Goal: Find specific page/section: Find specific page/section

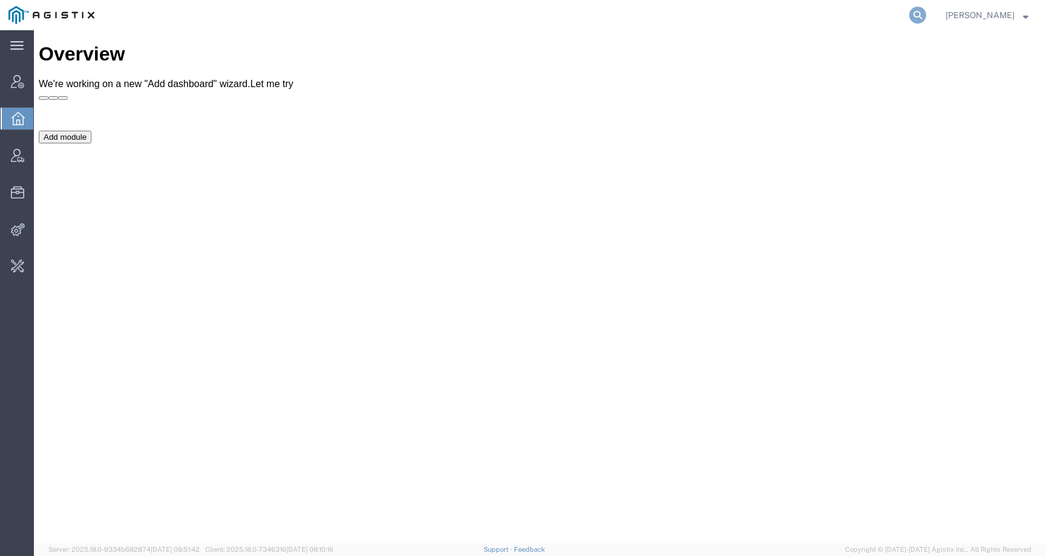
click at [926, 17] on icon at bounding box center [917, 15] width 17 height 17
click at [907, 17] on input "search" at bounding box center [725, 15] width 368 height 29
paste input "Agistix [PERSON_NAME]"
click at [646, 5] on input "Agistix [PERSON_NAME]" at bounding box center [725, 15] width 368 height 29
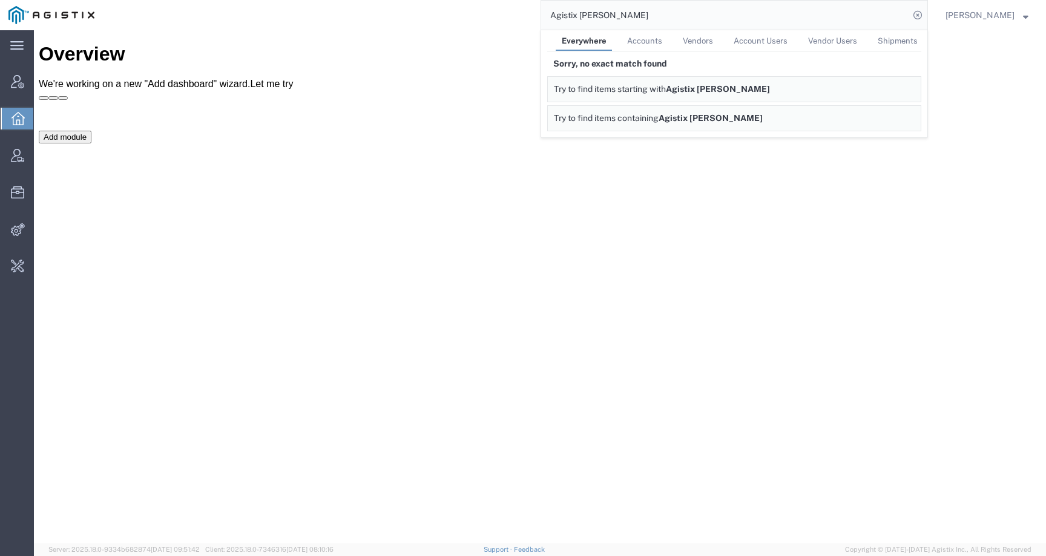
drag, startPoint x: 646, startPoint y: 11, endPoint x: 522, endPoint y: 11, distance: 124.6
click at [522, 11] on div "Agistix Foreman Everywhere Accounts Vendors Account Users Vendor Users Shipment…" at bounding box center [515, 15] width 825 height 30
paste input "foreman_pgespoils@pge.com"
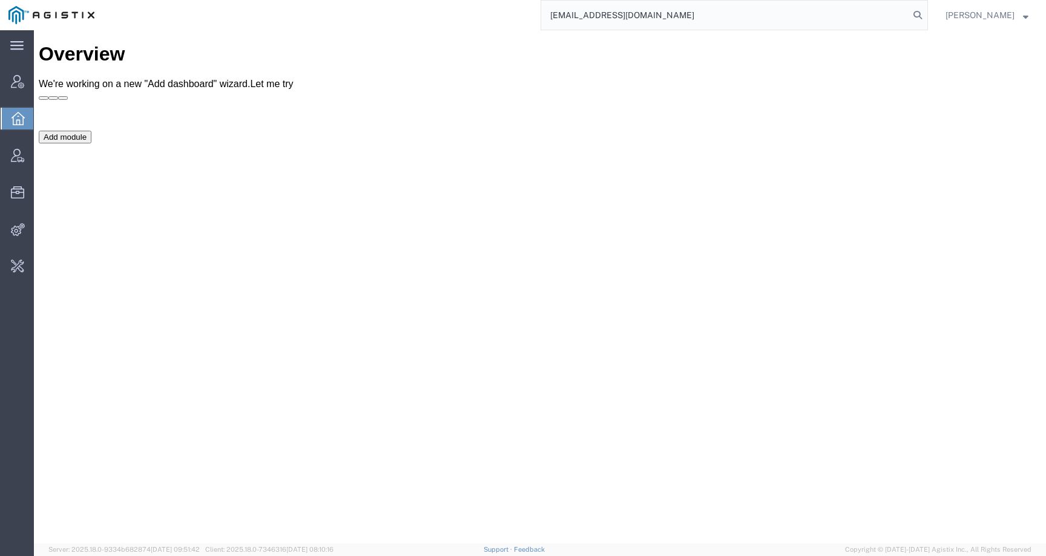
type input "foreman_pgespoils@pge.com"
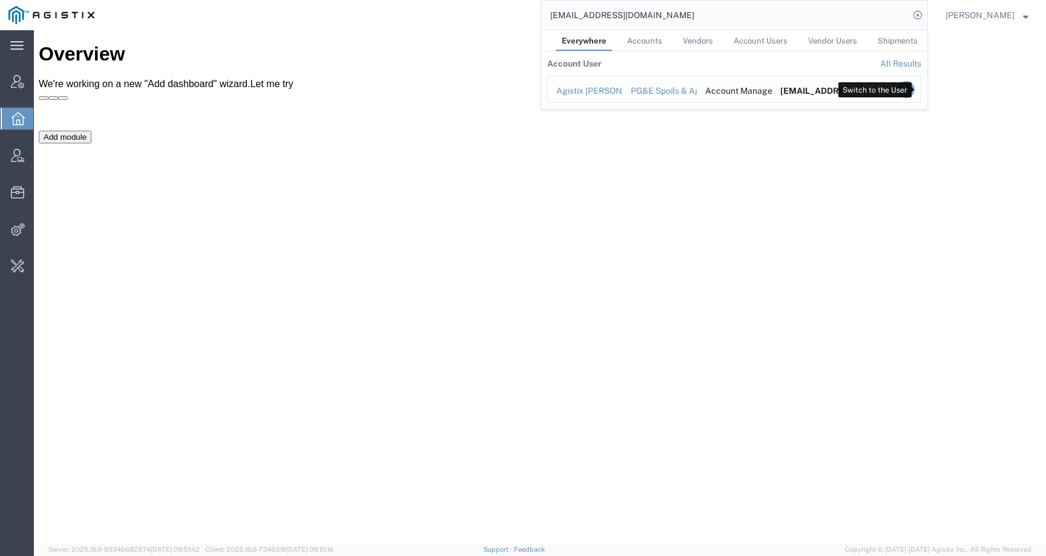
click at [914, 91] on icon "Search Results" at bounding box center [905, 89] width 17 height 17
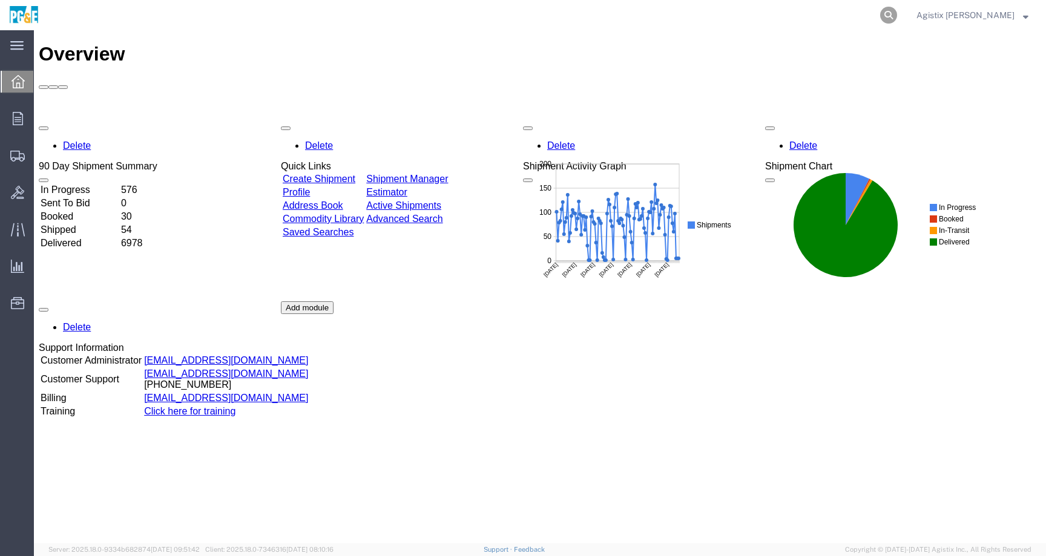
click at [897, 17] on icon at bounding box center [888, 15] width 17 height 17
click at [880, 15] on input "search" at bounding box center [696, 15] width 368 height 29
paste input "56252718"
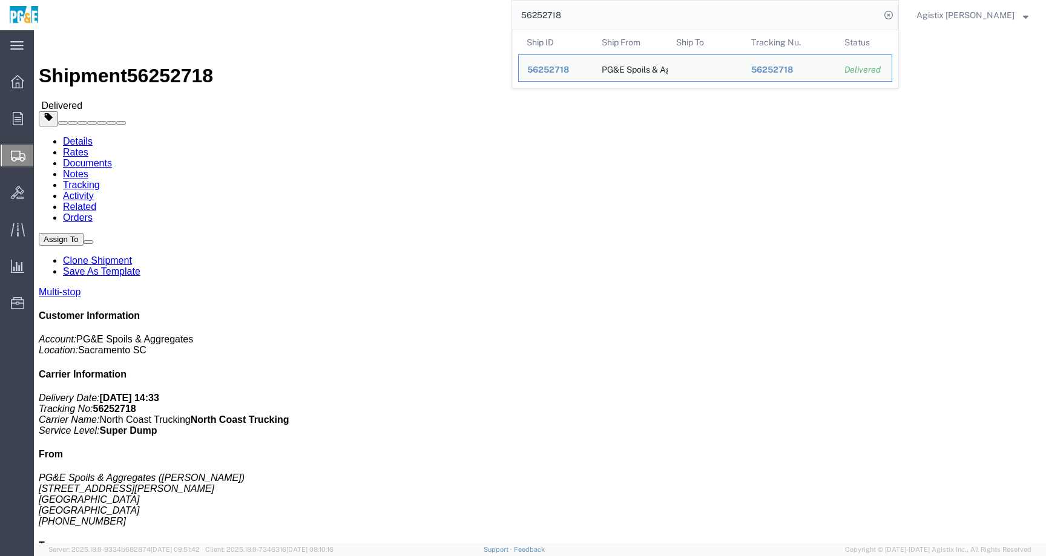
click link "Documents"
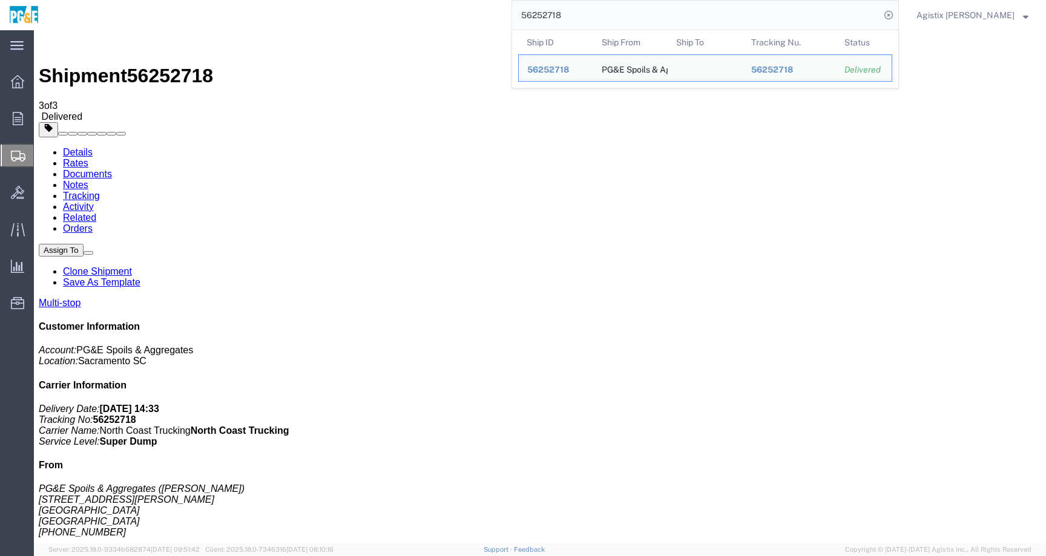
drag, startPoint x: 619, startPoint y: 13, endPoint x: 456, endPoint y: 12, distance: 163.4
click at [456, 12] on div "56252718 Ship ID Ship From Ship To Tracking Nu. Status Ship ID 56252718 Ship Fr…" at bounding box center [473, 15] width 851 height 30
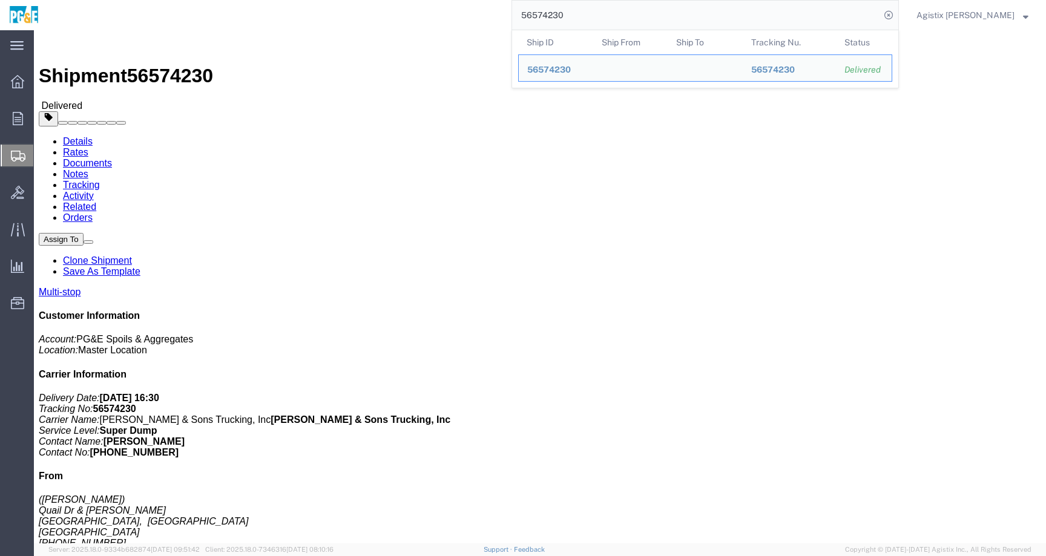
click link "Documents"
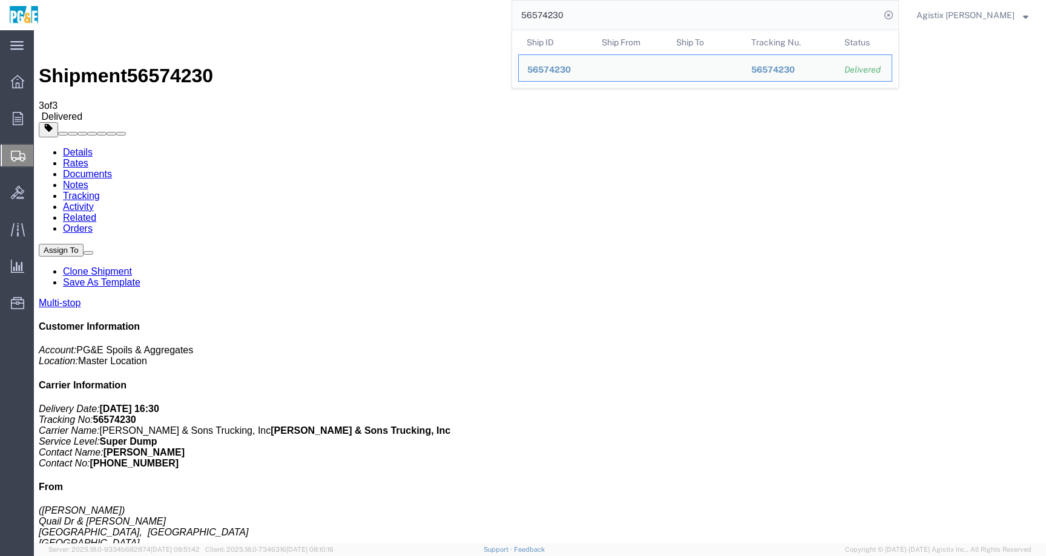
drag, startPoint x: 614, startPoint y: 10, endPoint x: 483, endPoint y: 1, distance: 131.6
click at [484, 3] on div "56574230 Ship ID Ship From Ship To Tracking Nu. Status Ship ID 56574230 Ship Fr…" at bounding box center [473, 15] width 851 height 30
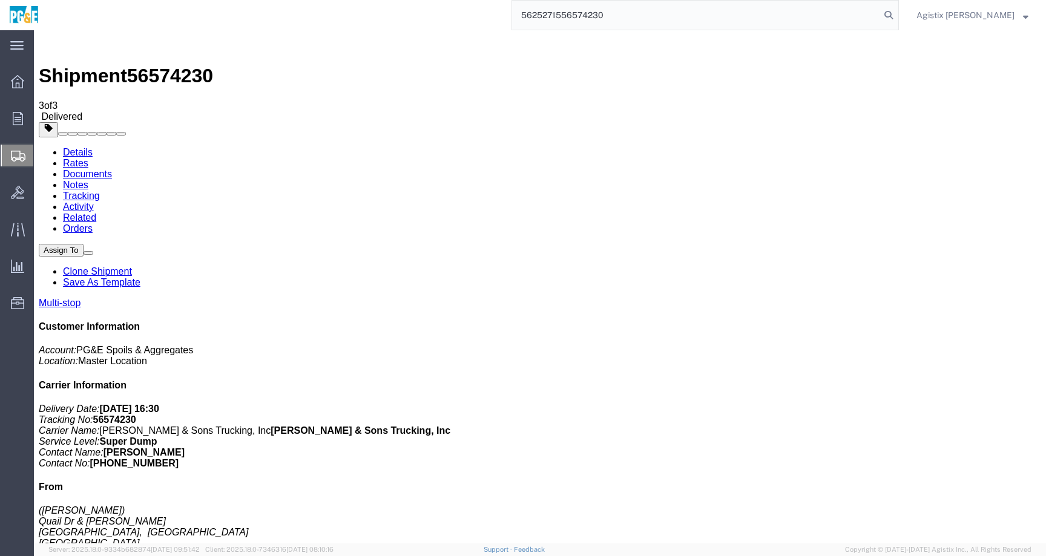
drag, startPoint x: 661, startPoint y: 19, endPoint x: 494, endPoint y: -1, distance: 168.2
click at [494, 0] on div "5625271556574230" at bounding box center [473, 15] width 851 height 30
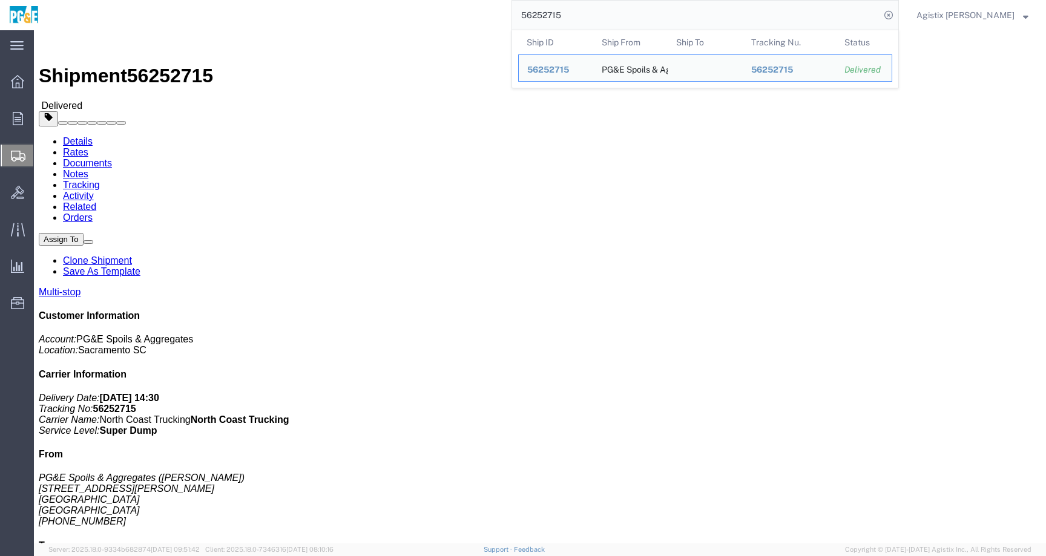
click link "Documents"
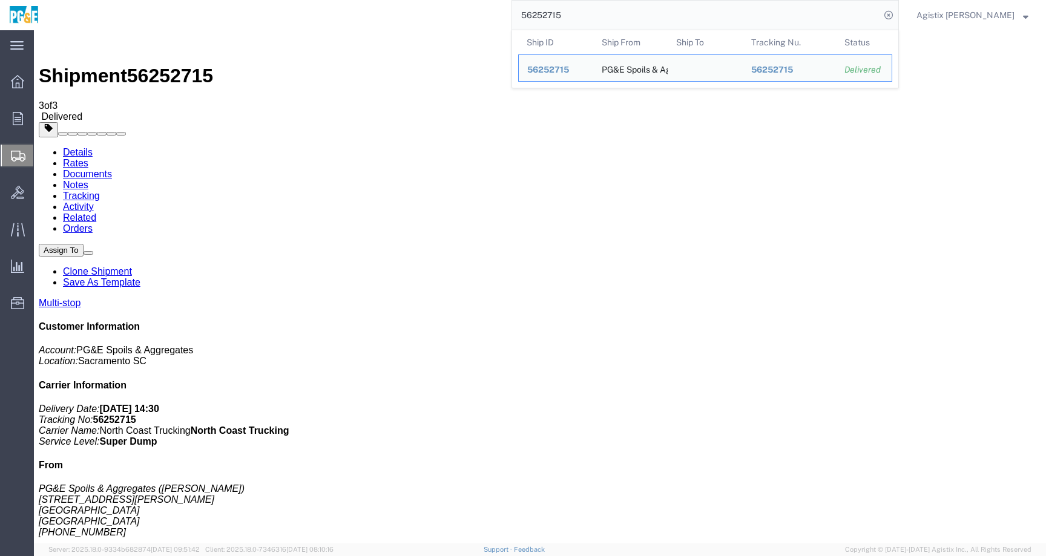
drag, startPoint x: 556, startPoint y: 17, endPoint x: 502, endPoint y: 17, distance: 53.9
click at [502, 17] on div "56252715 Ship ID Ship From Ship To Tracking Nu. Status Ship ID 56252715 Ship Fr…" at bounding box center [473, 15] width 851 height 30
paste input "351314"
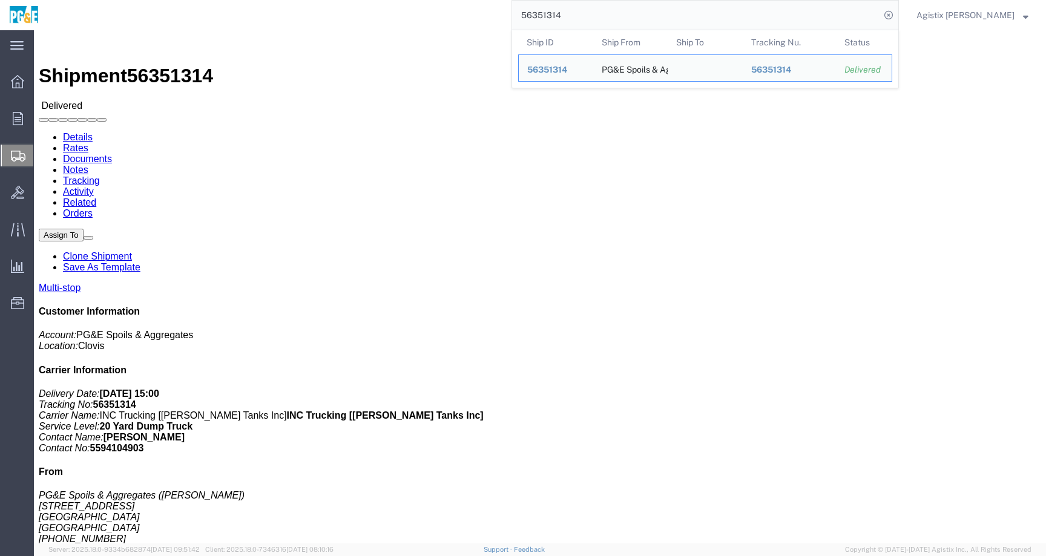
click div
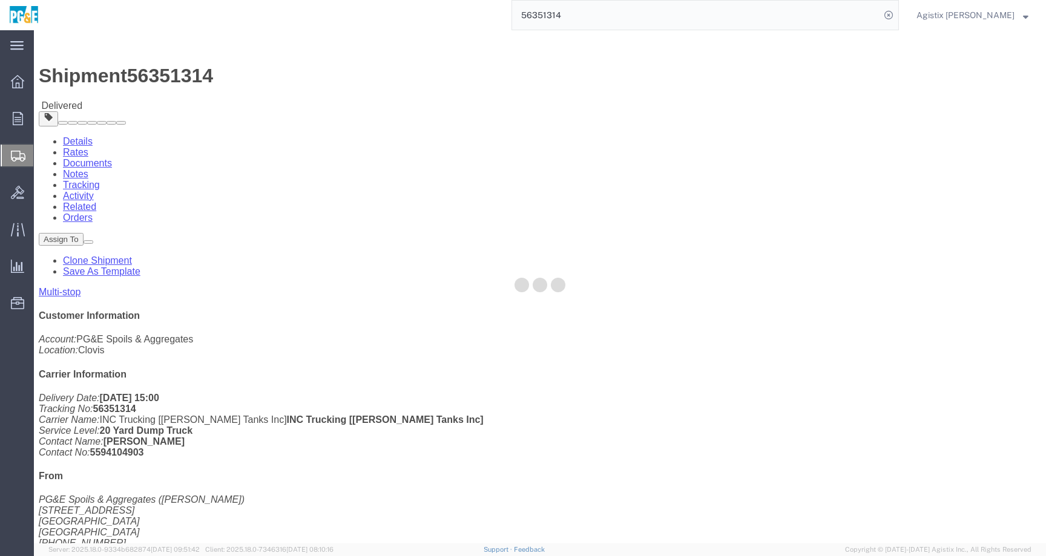
click at [180, 79] on div at bounding box center [540, 286] width 1012 height 513
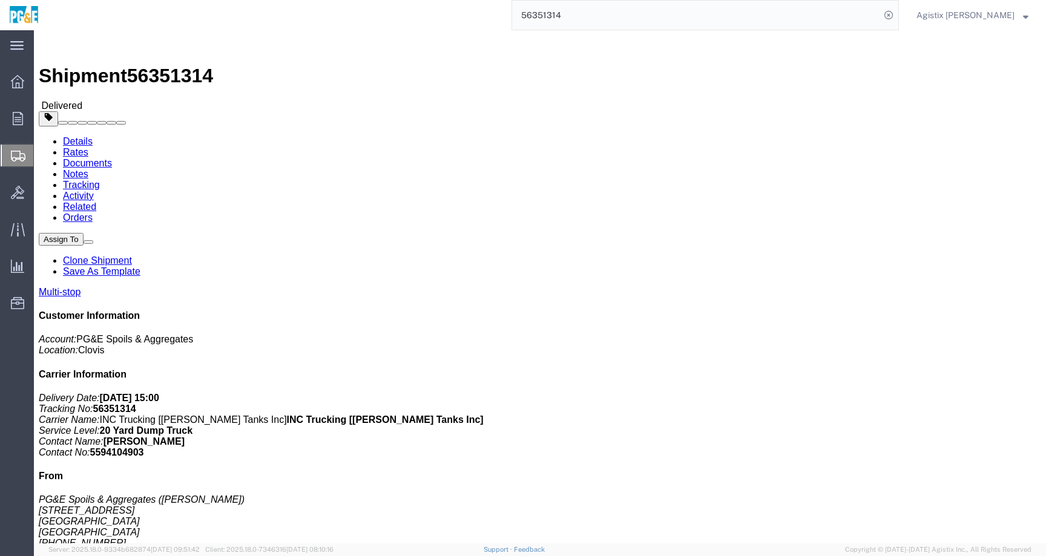
click link "Documents"
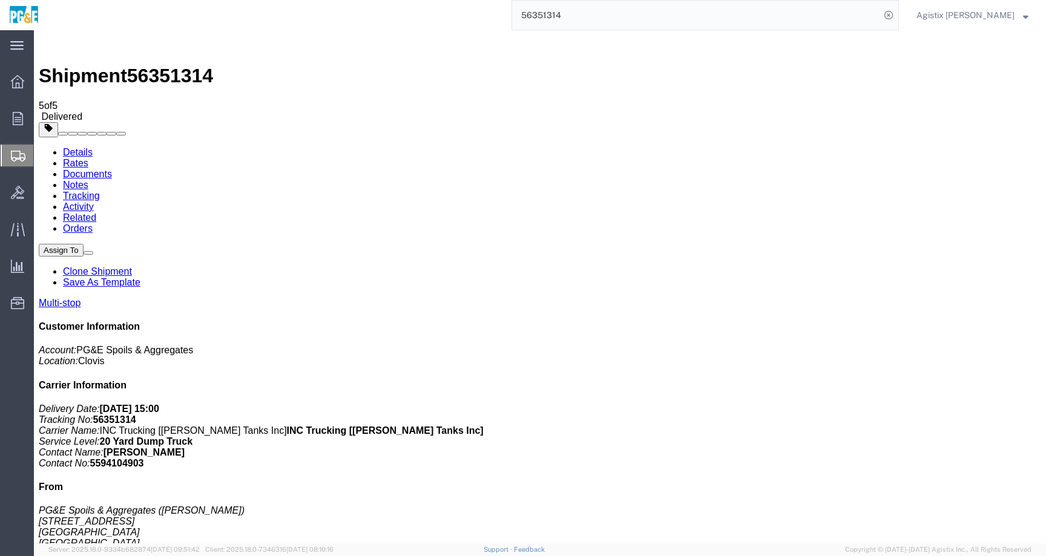
drag, startPoint x: 614, startPoint y: 13, endPoint x: 488, endPoint y: 11, distance: 125.3
click at [488, 11] on div "56351314" at bounding box center [473, 15] width 851 height 30
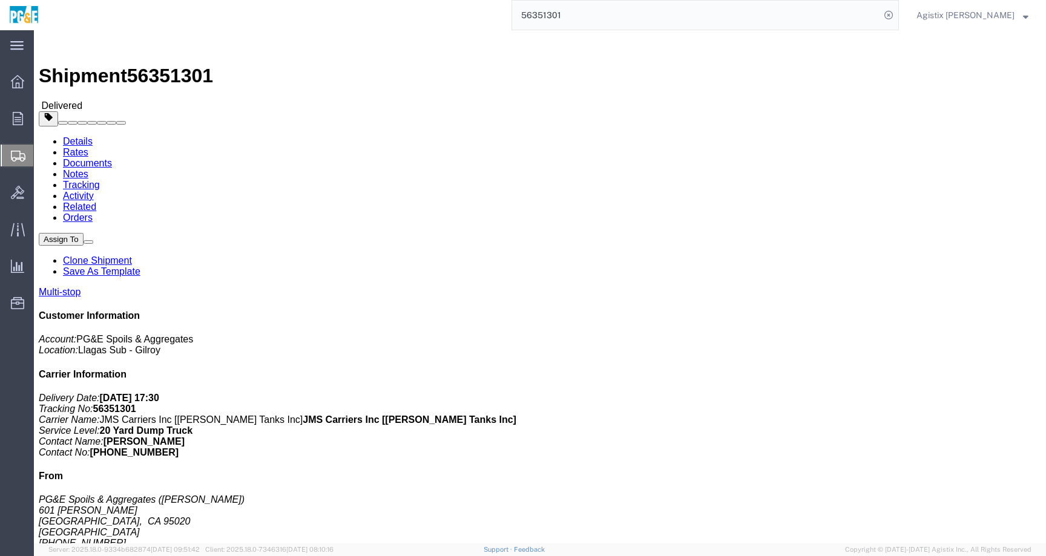
click link "Documents"
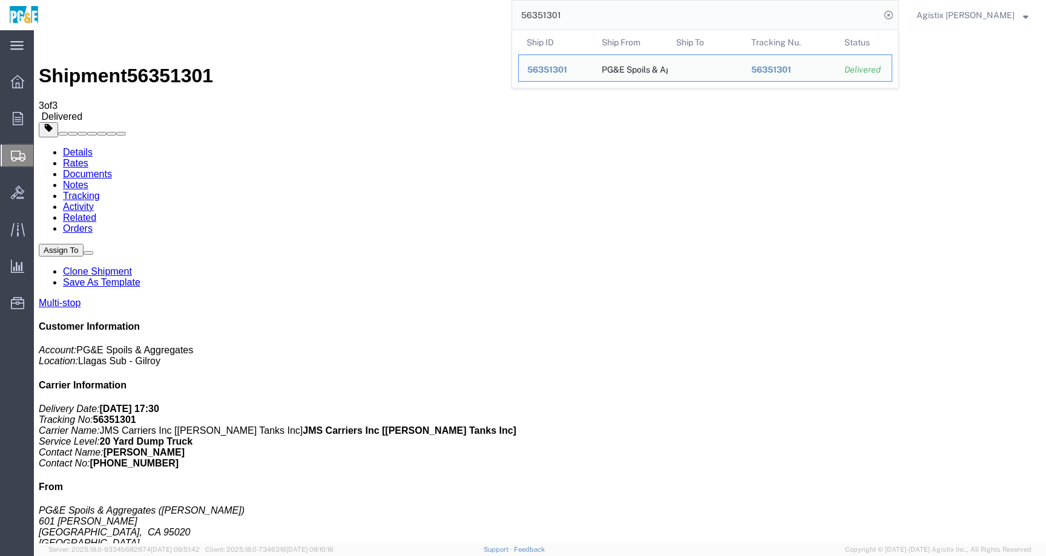
drag, startPoint x: 609, startPoint y: 15, endPoint x: 474, endPoint y: 5, distance: 135.9
click at [474, 5] on div "56351301 Ship ID Ship From Ship To Tracking Nu. Status Ship ID 56351301 Ship Fr…" at bounding box center [473, 15] width 851 height 30
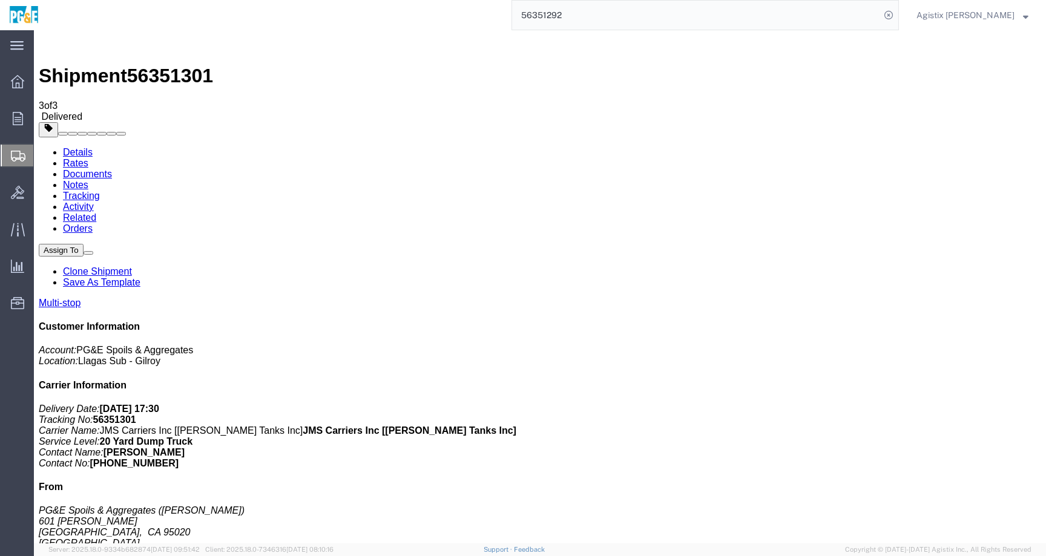
type input "56351292"
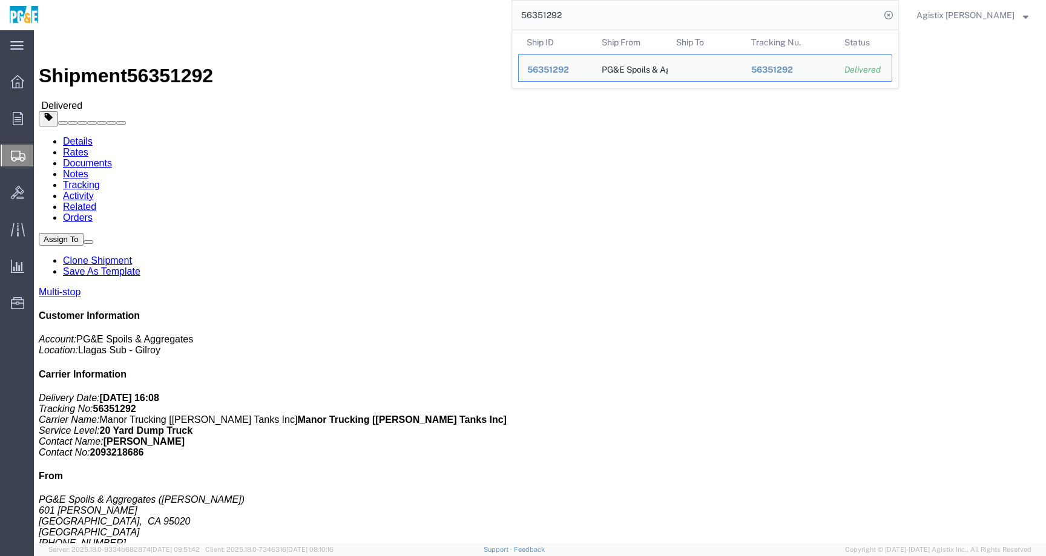
click link "Documents"
